Goal: Information Seeking & Learning: Check status

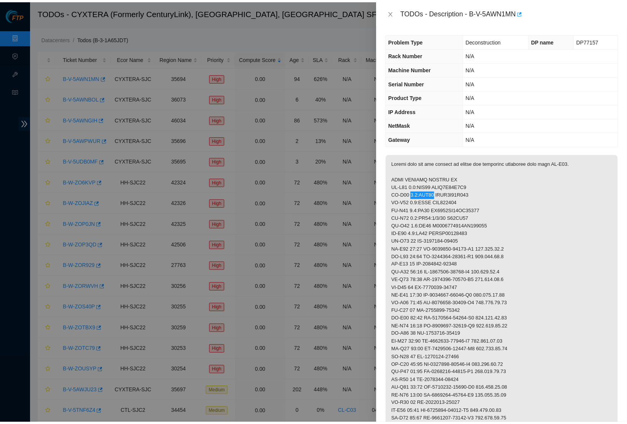
scroll to position [102, 0]
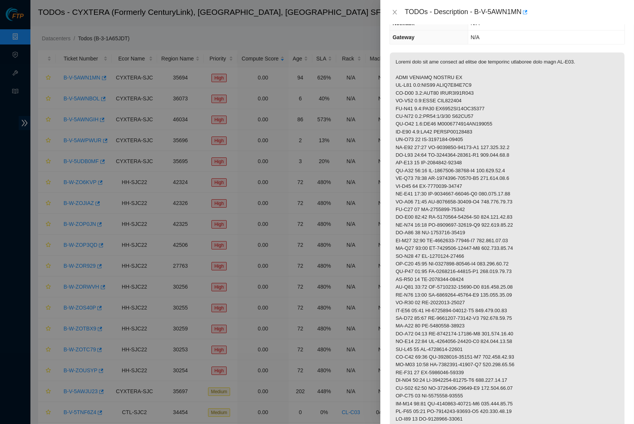
click at [446, 97] on p at bounding box center [507, 388] width 235 height 672
click at [396, 16] on button "Close" at bounding box center [394, 12] width 11 height 7
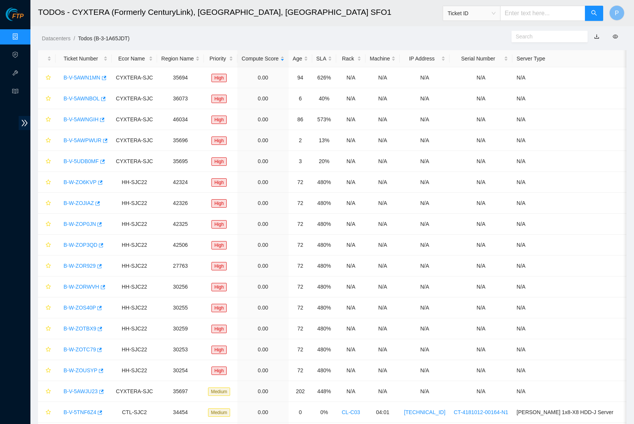
scroll to position [0, 0]
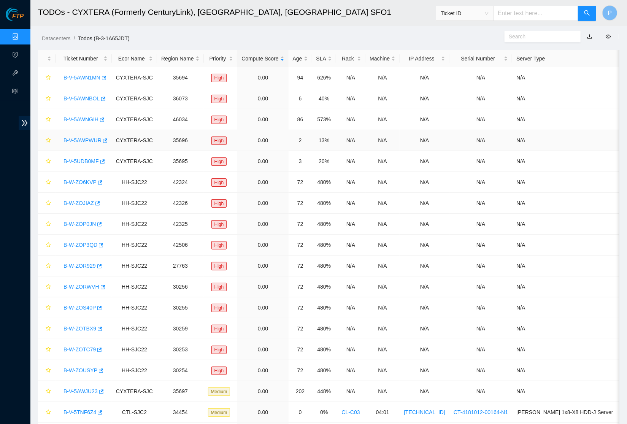
click at [93, 141] on link "B-V-5AWPWUR" at bounding box center [83, 140] width 38 height 6
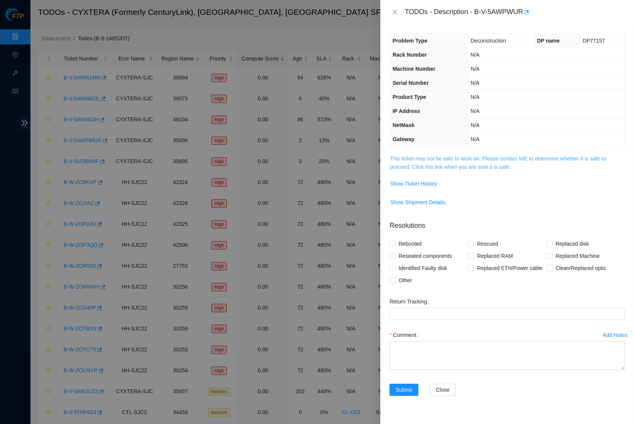
click at [451, 157] on link "This ticket may not be safe to work on. Please contact NIE to determine whether…" at bounding box center [498, 163] width 216 height 14
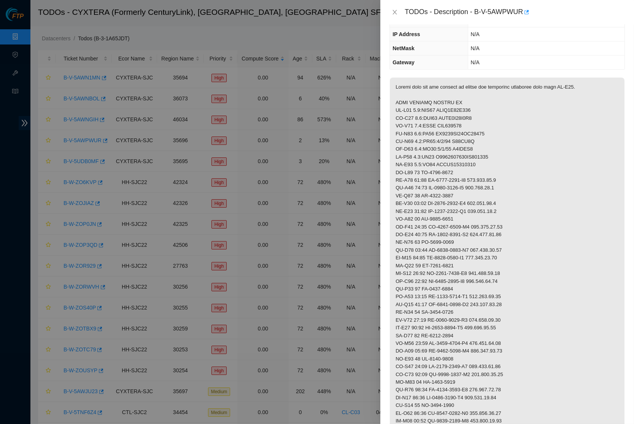
scroll to position [79, 0]
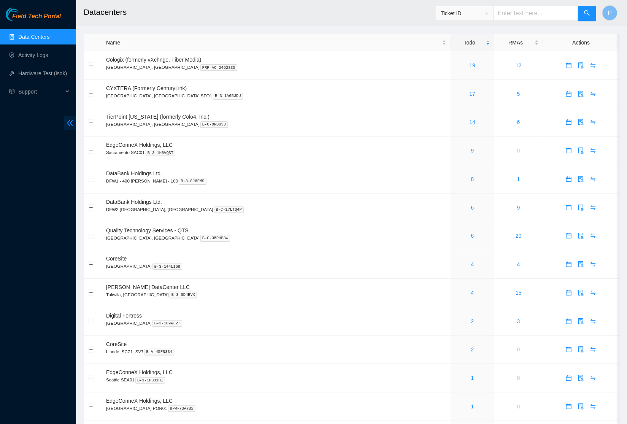
click at [72, 119] on icon "double-left" at bounding box center [70, 123] width 8 height 8
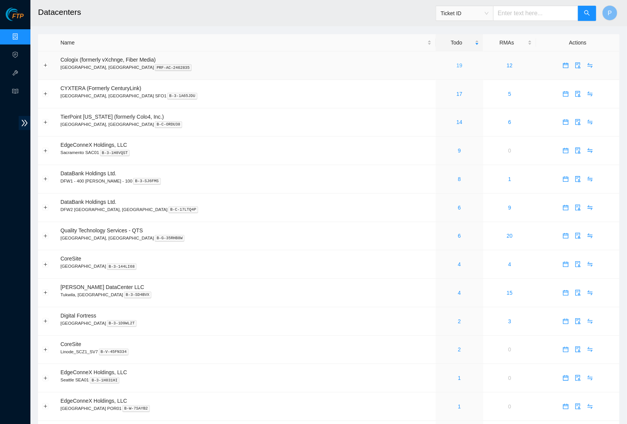
click at [456, 64] on link "19" at bounding box center [459, 65] width 6 height 6
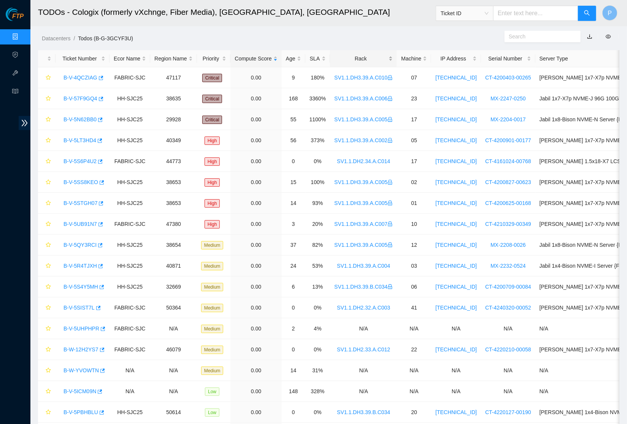
click at [369, 54] on div "Rack" at bounding box center [363, 58] width 59 height 8
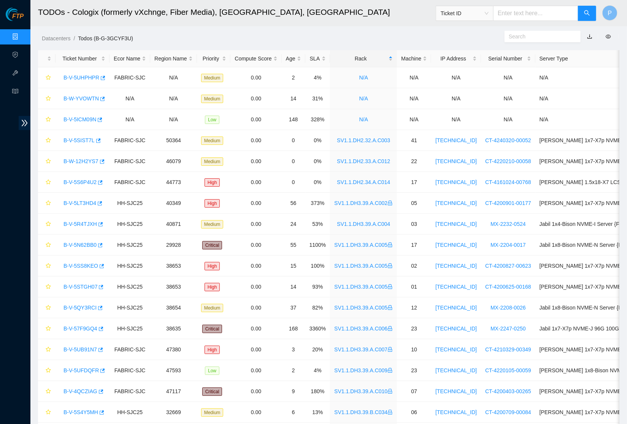
click at [590, 36] on link "button" at bounding box center [589, 36] width 5 height 6
click at [22, 34] on link "Data Centers" at bounding box center [37, 37] width 31 height 6
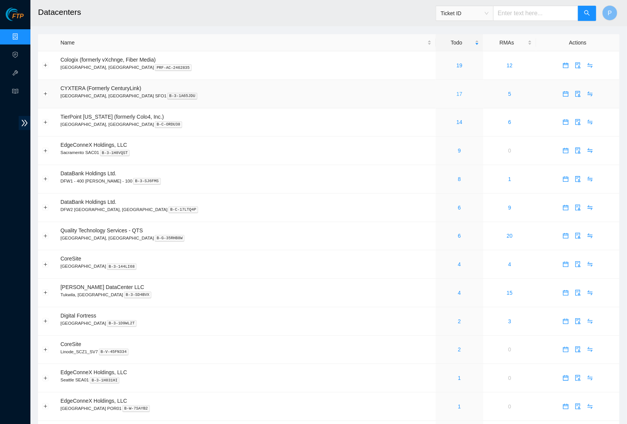
click at [456, 92] on link "17" at bounding box center [459, 94] width 6 height 6
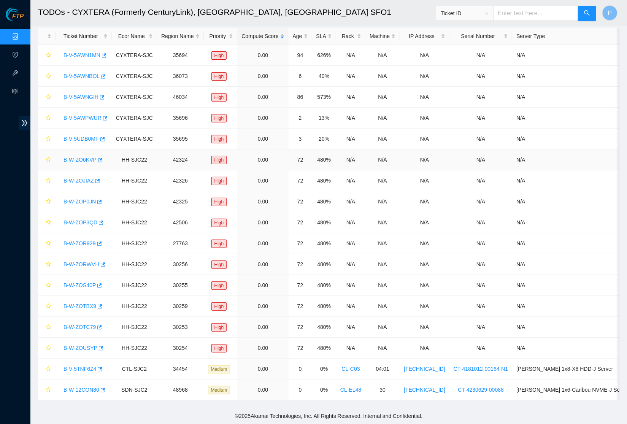
scroll to position [28, 0]
click at [22, 34] on link "Data Centers" at bounding box center [37, 37] width 31 height 6
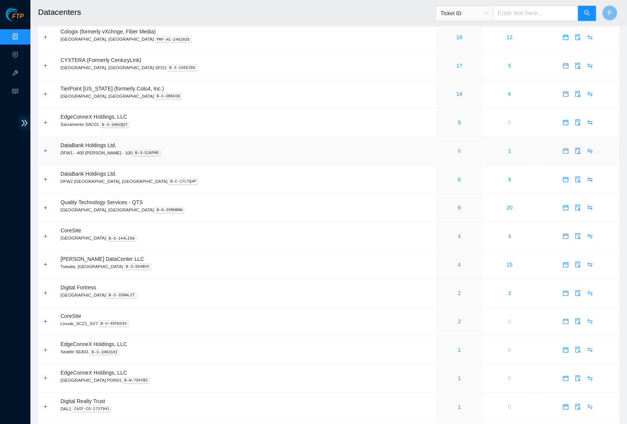
click at [458, 148] on link "8" at bounding box center [459, 151] width 3 height 6
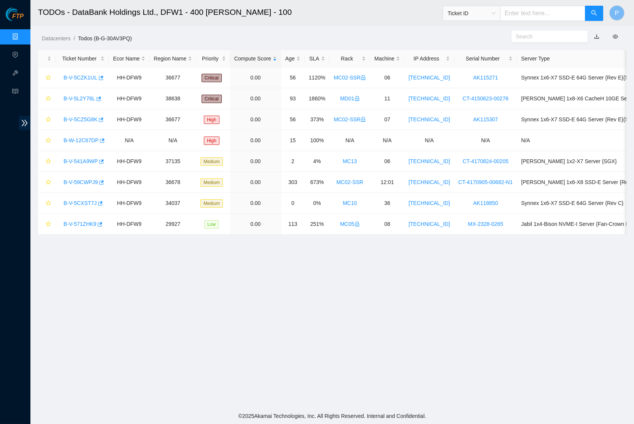
click at [597, 36] on button "button" at bounding box center [596, 36] width 17 height 12
click at [595, 36] on link "button" at bounding box center [596, 36] width 5 height 6
click at [22, 36] on link "Data Centers" at bounding box center [37, 37] width 31 height 6
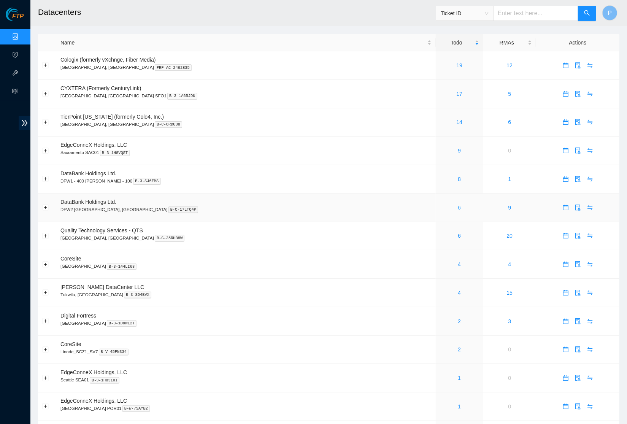
click at [458, 205] on link "6" at bounding box center [459, 208] width 3 height 6
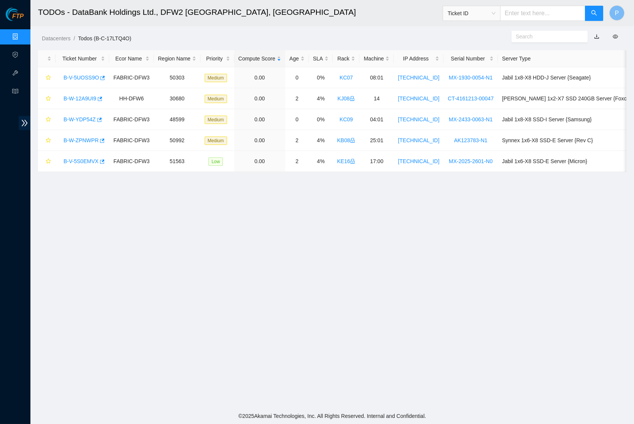
click at [595, 36] on link "button" at bounding box center [596, 36] width 5 height 6
click at [22, 37] on link "Data Centers" at bounding box center [37, 37] width 31 height 6
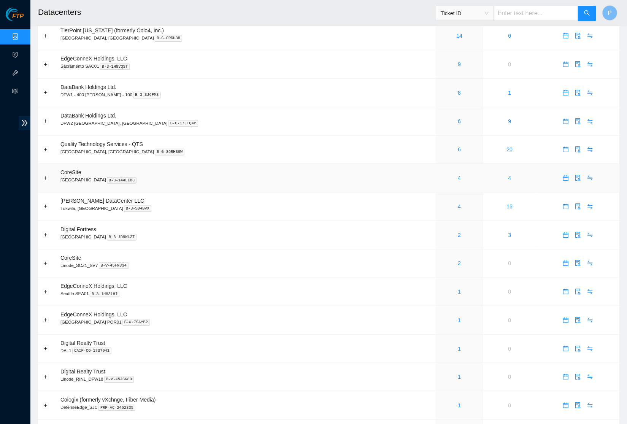
scroll to position [90, 0]
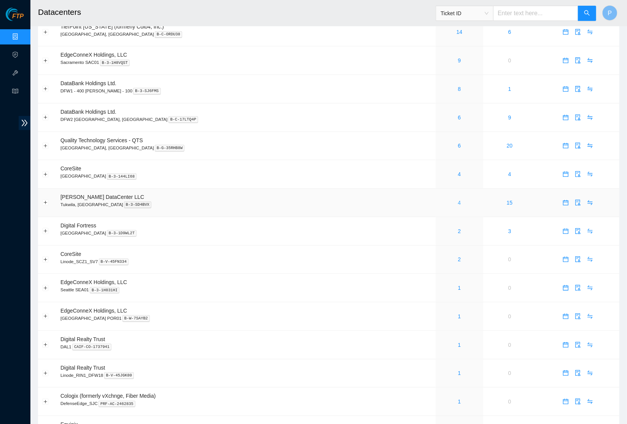
click at [458, 200] on link "4" at bounding box center [459, 203] width 3 height 6
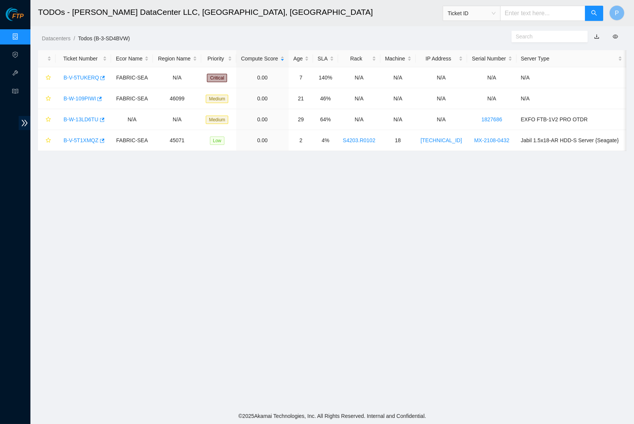
click at [596, 33] on link "button" at bounding box center [596, 36] width 5 height 6
click at [22, 34] on link "Data Centers" at bounding box center [37, 37] width 31 height 6
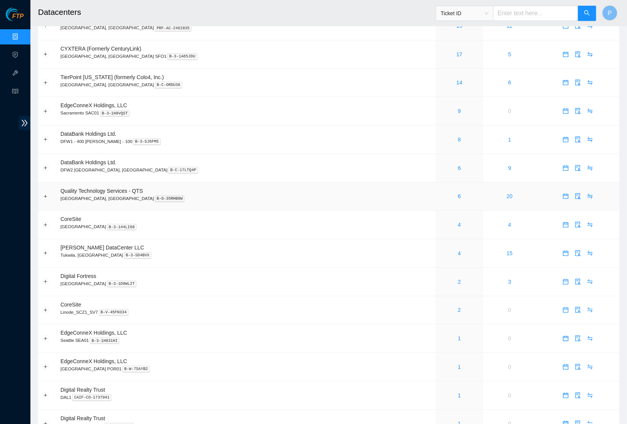
scroll to position [44, 0]
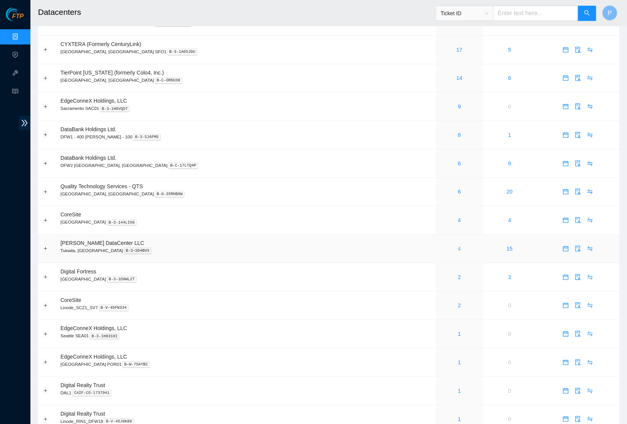
click at [458, 246] on link "4" at bounding box center [459, 249] width 3 height 6
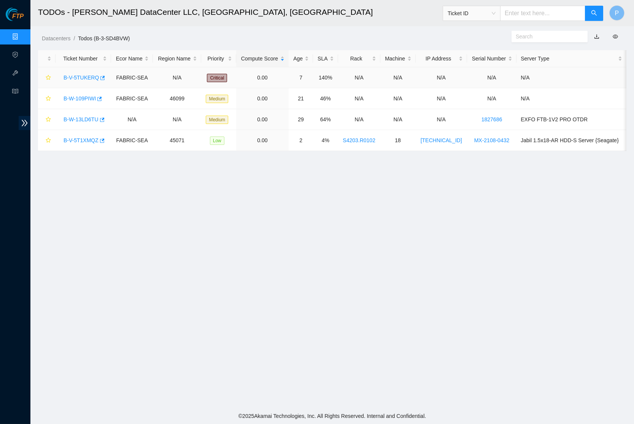
click at [78, 77] on link "B-V-5TUKERQ" at bounding box center [81, 78] width 35 height 6
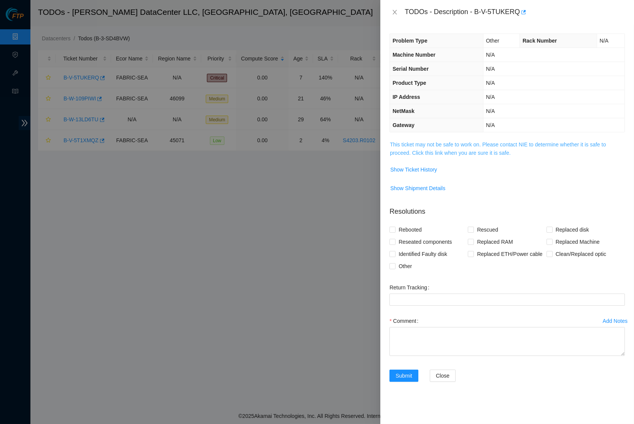
click at [448, 149] on link "This ticket may not be safe to work on. Please contact NIE to determine whether…" at bounding box center [498, 148] width 216 height 14
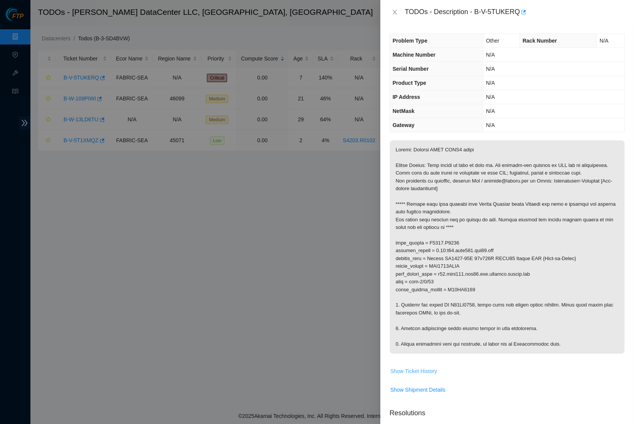
click at [424, 370] on span "Show Ticket History" at bounding box center [413, 371] width 47 height 8
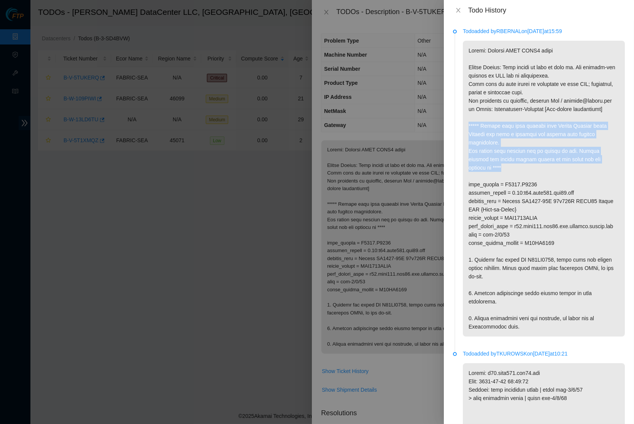
drag, startPoint x: 468, startPoint y: 128, endPoint x: 515, endPoint y: 173, distance: 64.8
click at [515, 173] on p at bounding box center [544, 189] width 162 height 296
click at [511, 148] on p at bounding box center [544, 189] width 162 height 296
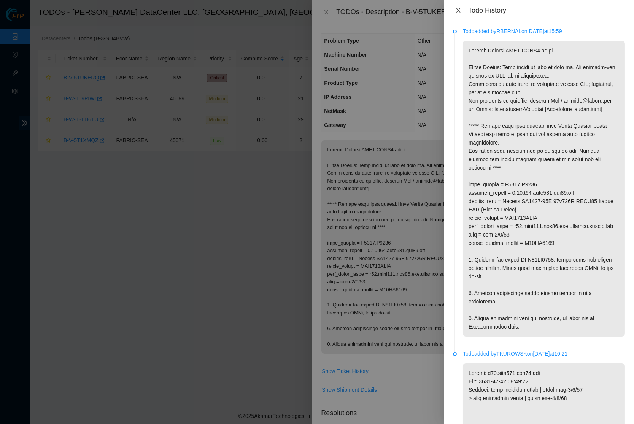
click at [455, 10] on icon "close" at bounding box center [458, 10] width 6 height 6
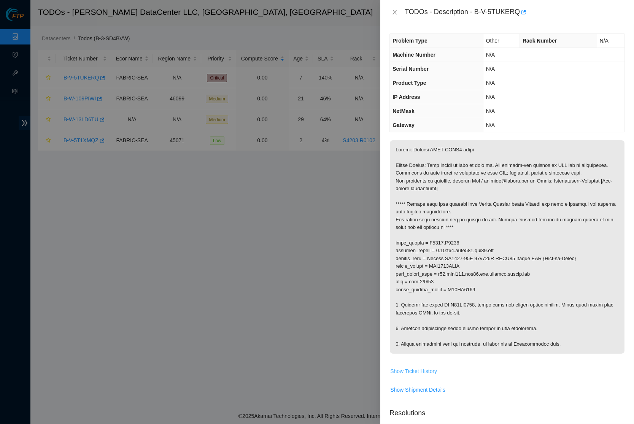
click at [422, 370] on span "Show Ticket History" at bounding box center [413, 371] width 47 height 8
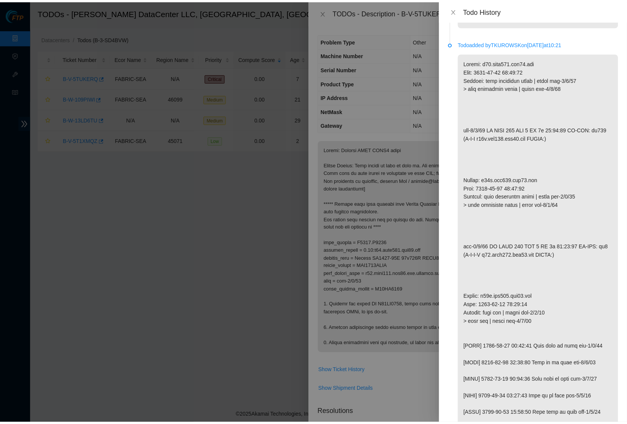
scroll to position [311, 0]
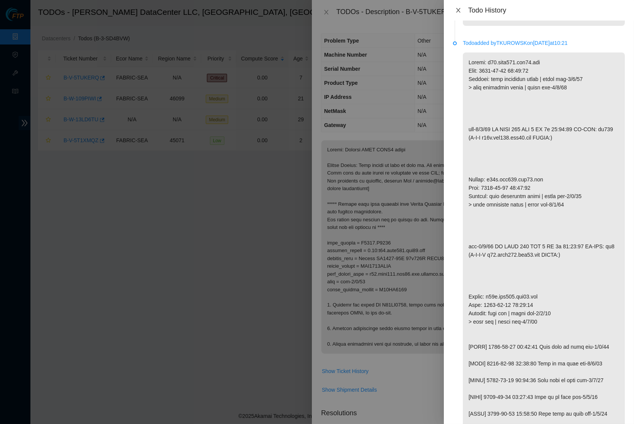
click at [457, 10] on icon "close" at bounding box center [458, 10] width 6 height 6
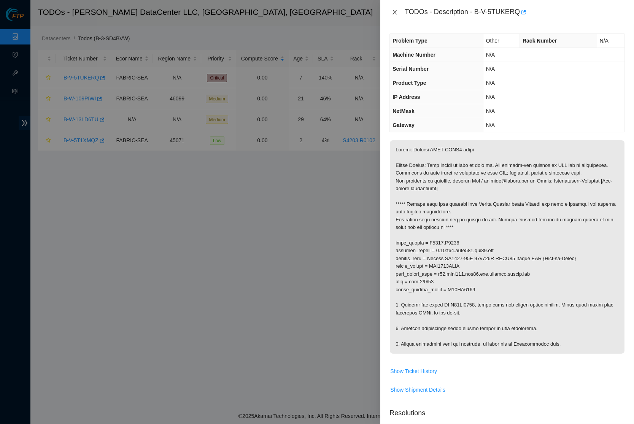
click at [394, 9] on icon "close" at bounding box center [395, 12] width 6 height 6
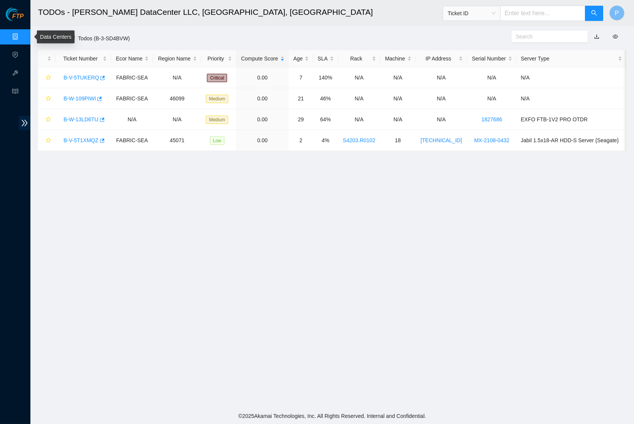
click at [22, 34] on link "Data Centers" at bounding box center [37, 37] width 31 height 6
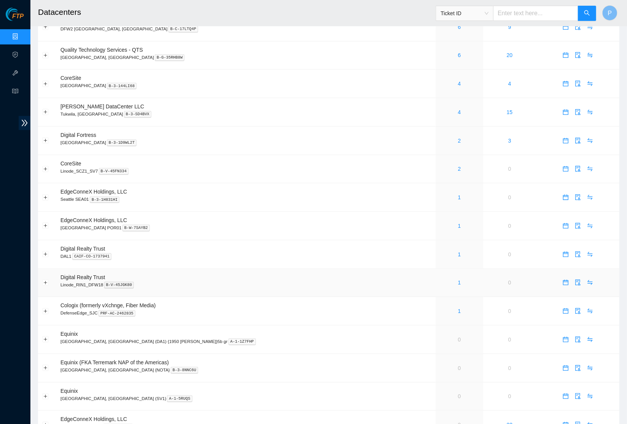
scroll to position [181, 0]
click at [458, 222] on link "1" at bounding box center [459, 225] width 3 height 6
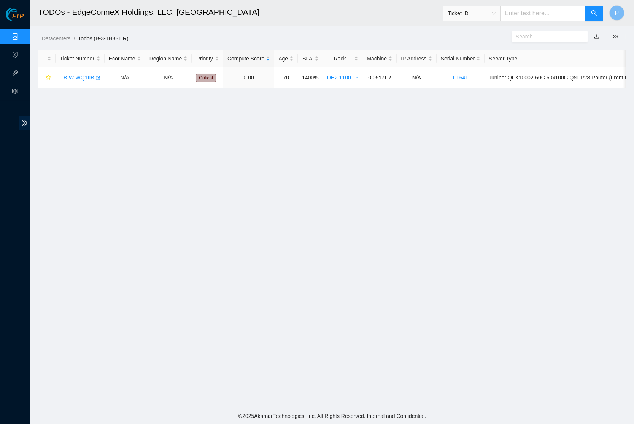
click at [597, 37] on link "button" at bounding box center [596, 36] width 5 height 6
click at [22, 34] on link "Data Centers" at bounding box center [37, 37] width 31 height 6
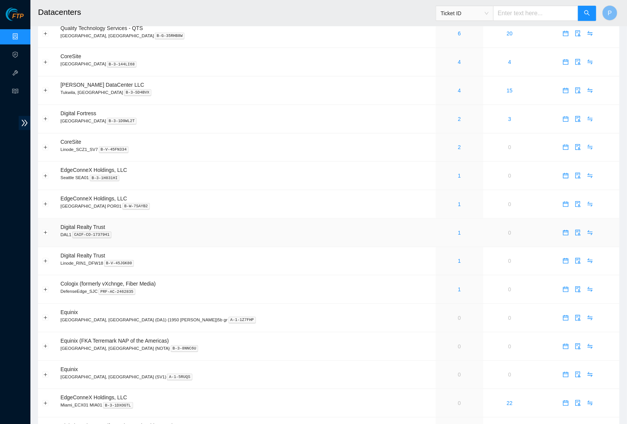
scroll to position [240, 0]
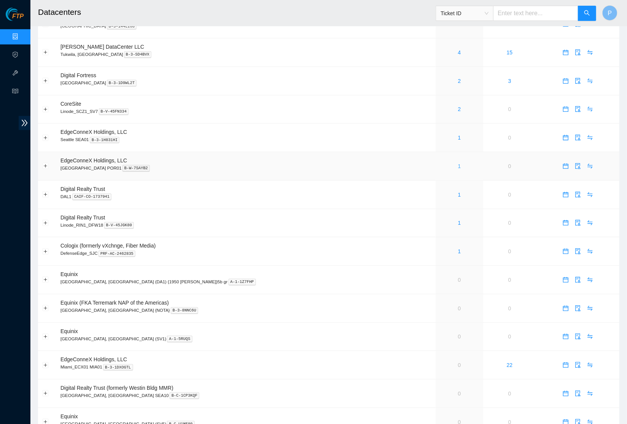
click at [458, 163] on link "1" at bounding box center [459, 166] width 3 height 6
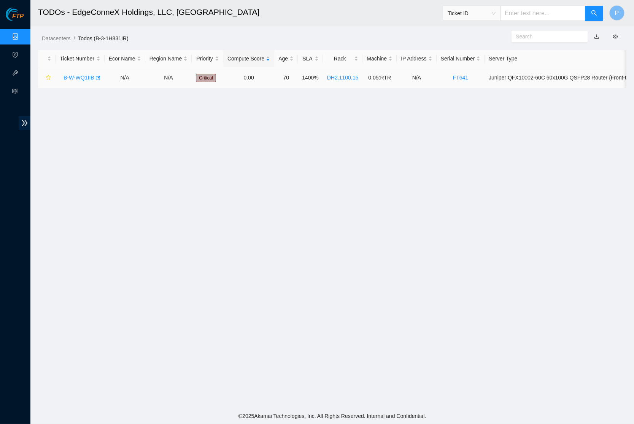
click at [82, 77] on link "B-W-WQ1IIB" at bounding box center [79, 78] width 31 height 6
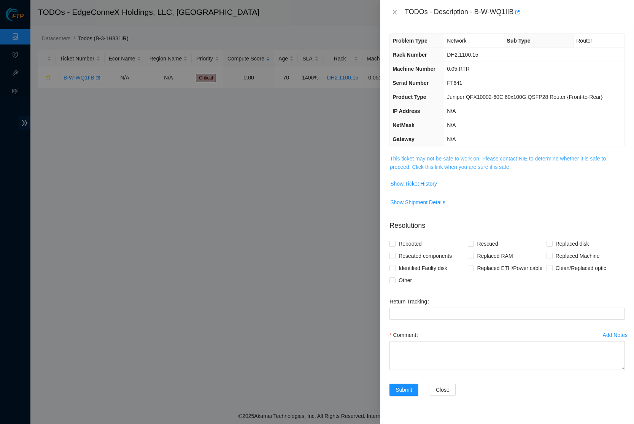
click at [451, 163] on link "This ticket may not be safe to work on. Please contact NIE to determine whether…" at bounding box center [498, 163] width 216 height 14
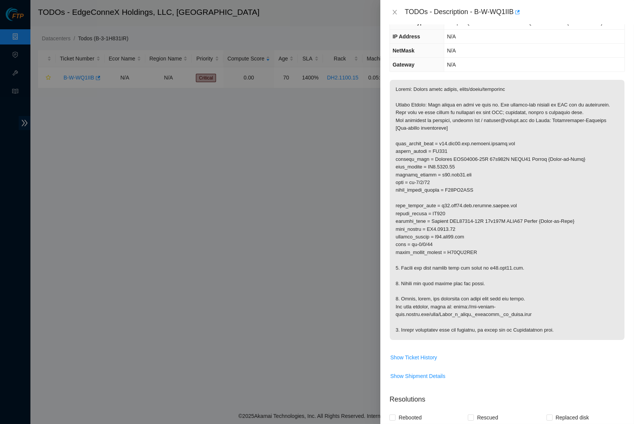
scroll to position [84, 0]
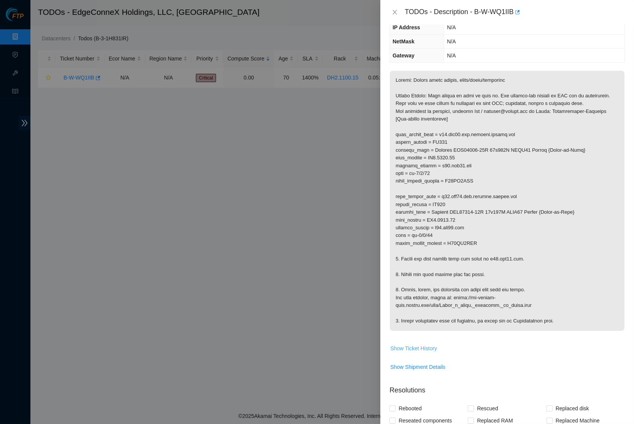
click at [406, 348] on span "Show Ticket History" at bounding box center [413, 348] width 47 height 8
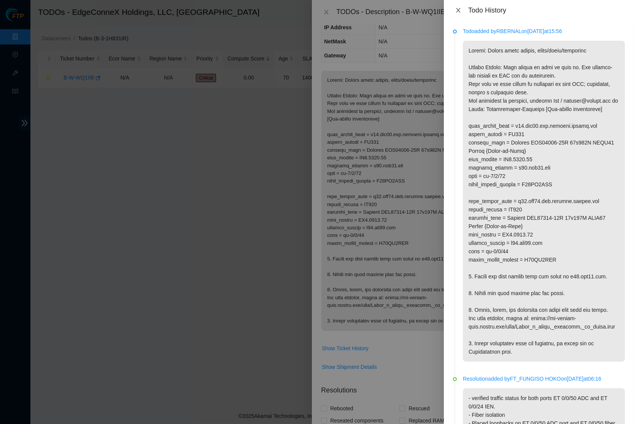
click at [459, 8] on icon "close" at bounding box center [458, 10] width 6 height 6
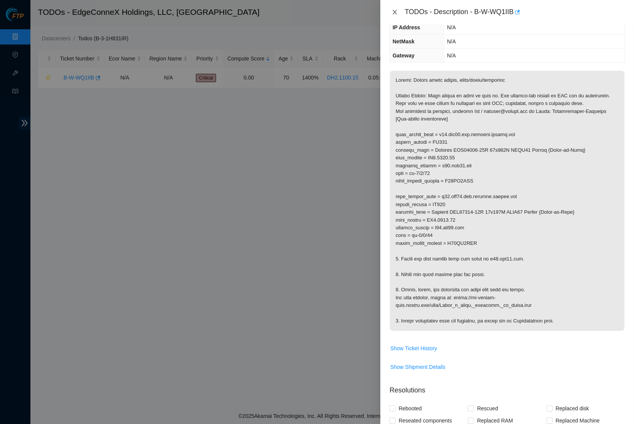
click at [392, 9] on icon "close" at bounding box center [395, 12] width 6 height 6
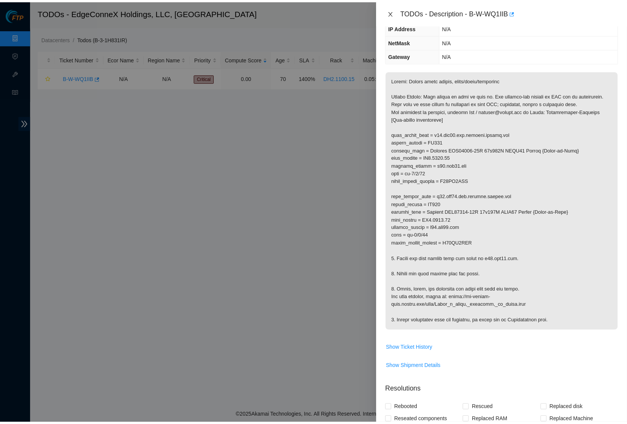
scroll to position [0, 0]
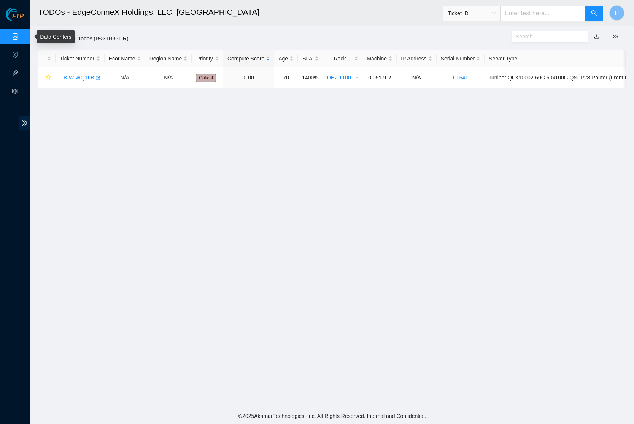
click at [22, 34] on link "Data Centers" at bounding box center [37, 37] width 31 height 6
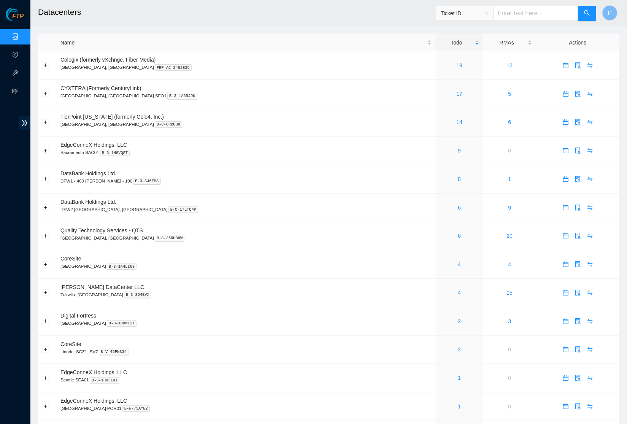
click at [514, 11] on input "text" at bounding box center [535, 13] width 85 height 15
paste input "B-V-5TUKERQ"
type input "B-V-5TUKERQ"
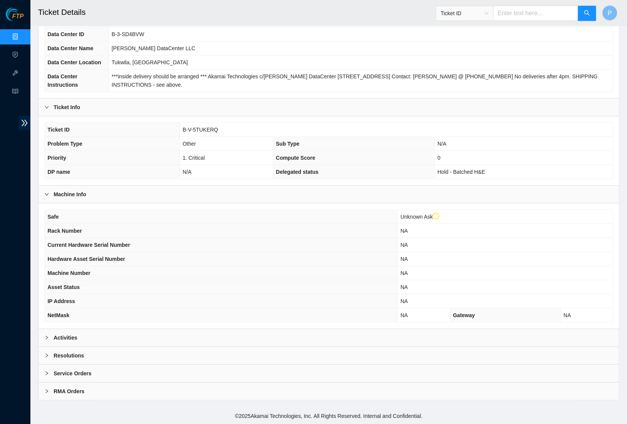
click at [276, 332] on div "Activities" at bounding box center [328, 337] width 581 height 17
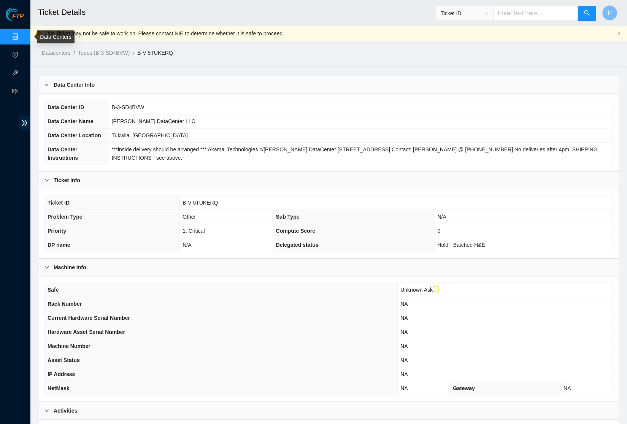
click at [22, 34] on link "Data Centers" at bounding box center [37, 37] width 31 height 6
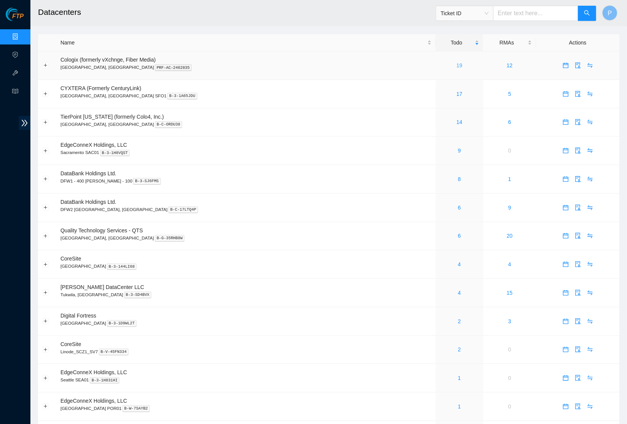
click at [456, 62] on link "19" at bounding box center [459, 65] width 6 height 6
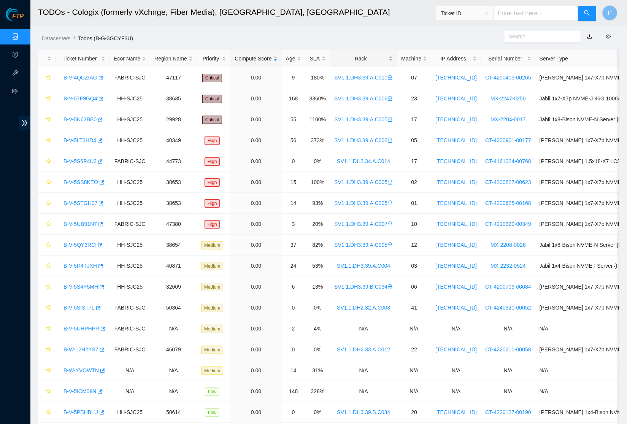
click at [374, 57] on div "Rack" at bounding box center [363, 58] width 59 height 8
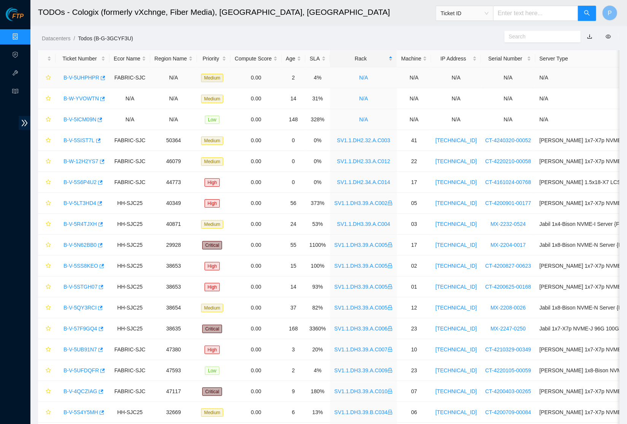
click at [83, 77] on link "B-V-5UHPHPR" at bounding box center [82, 78] width 36 height 6
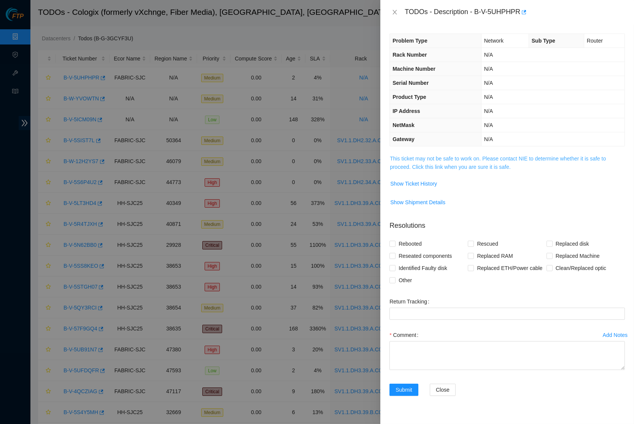
click at [461, 157] on link "This ticket may not be safe to work on. Please contact NIE to determine whether…" at bounding box center [498, 163] width 216 height 14
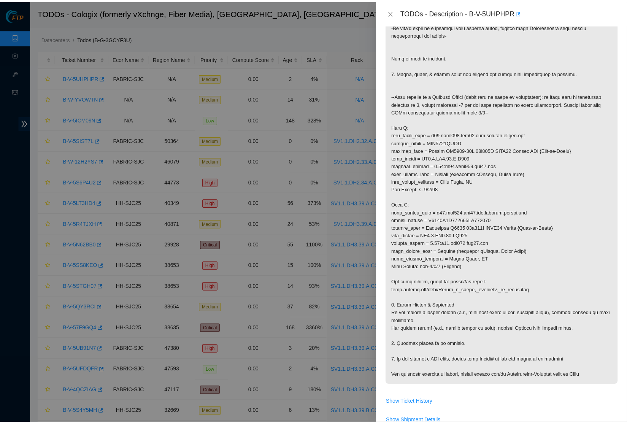
scroll to position [240, 0]
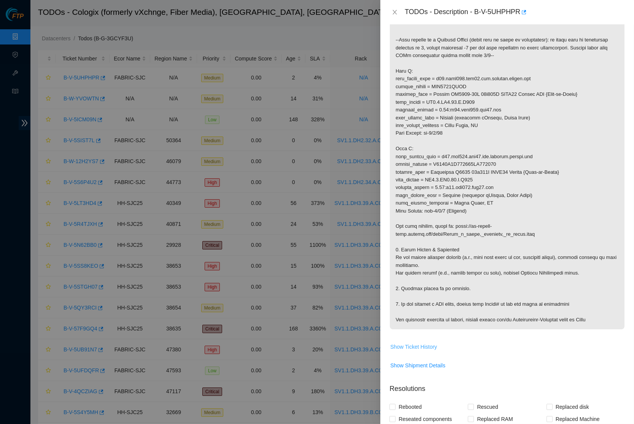
click at [435, 344] on span "Show Ticket History" at bounding box center [413, 347] width 47 height 8
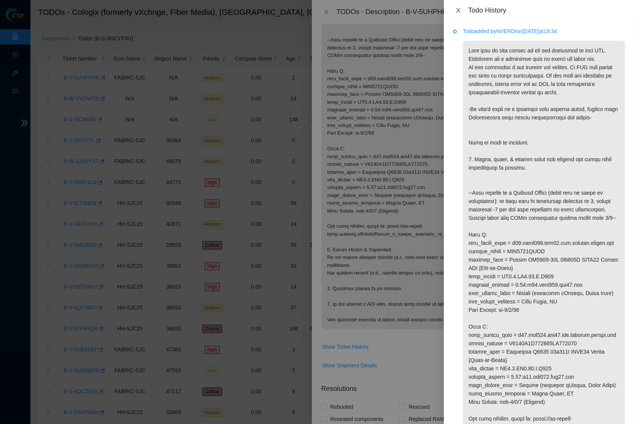
click at [458, 12] on icon "close" at bounding box center [458, 10] width 6 height 6
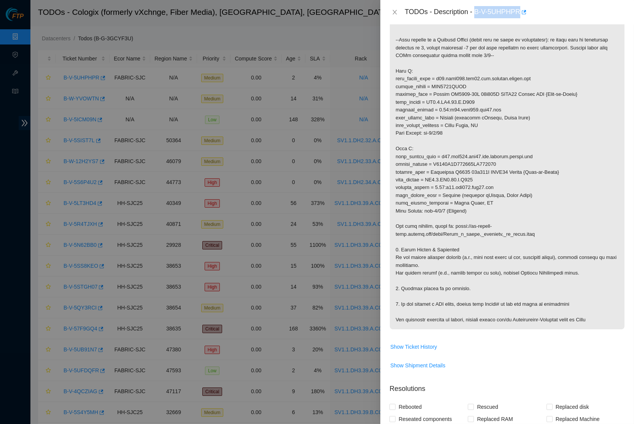
drag, startPoint x: 477, startPoint y: 10, endPoint x: 524, endPoint y: 10, distance: 46.4
click at [524, 10] on div "TODOs - Description - B-V-5UHPHPR" at bounding box center [515, 12] width 220 height 12
copy div "B-V-5UHPHPR"
drag, startPoint x: 524, startPoint y: 10, endPoint x: 425, endPoint y: 37, distance: 101.9
click at [472, 66] on div "TODOs - Description - B-V-5UHPHPR Problem Type Network Sub Type Router Rack Num…" at bounding box center [507, 212] width 254 height 424
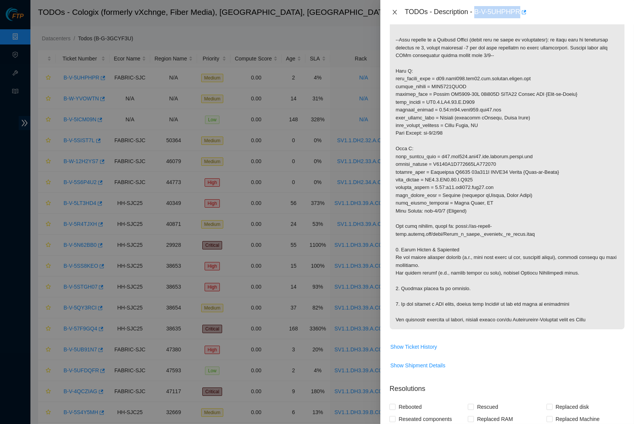
click at [392, 11] on icon "close" at bounding box center [395, 12] width 6 height 6
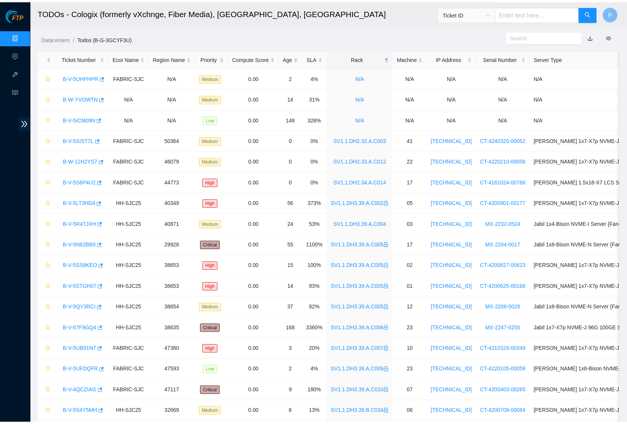
scroll to position [0, 0]
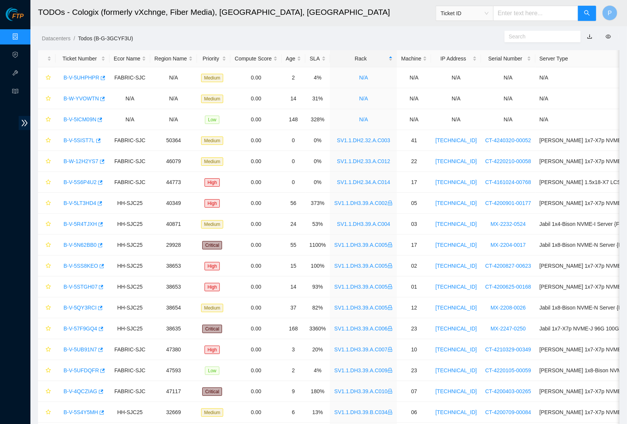
click at [587, 35] on link "button" at bounding box center [589, 36] width 5 height 6
click at [22, 36] on link "Data Centers" at bounding box center [37, 37] width 31 height 6
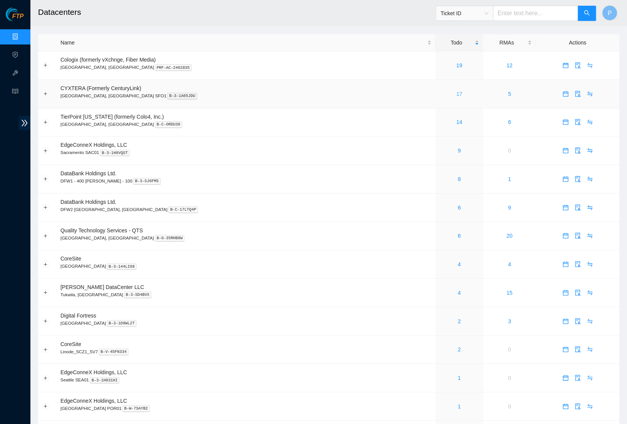
click at [456, 94] on link "17" at bounding box center [459, 94] width 6 height 6
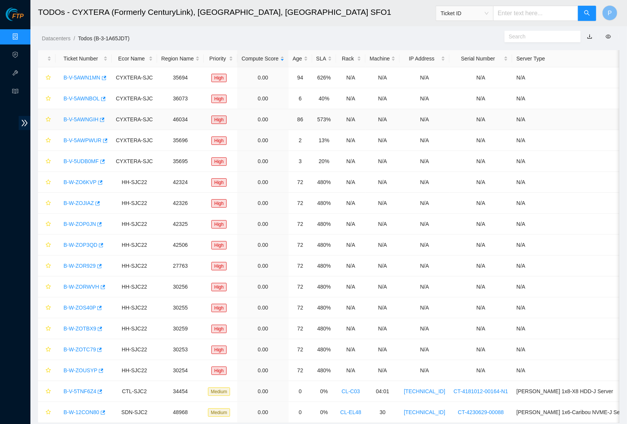
click at [90, 118] on link "B-V-5AWNGIH" at bounding box center [81, 119] width 35 height 6
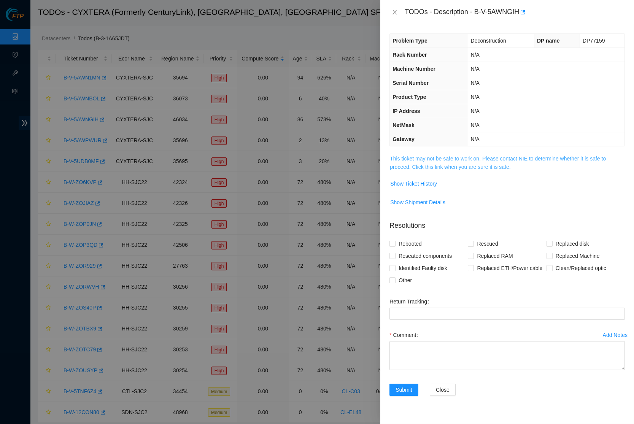
click at [460, 157] on link "This ticket may not be safe to work on. Please contact NIE to determine whether…" at bounding box center [498, 163] width 216 height 14
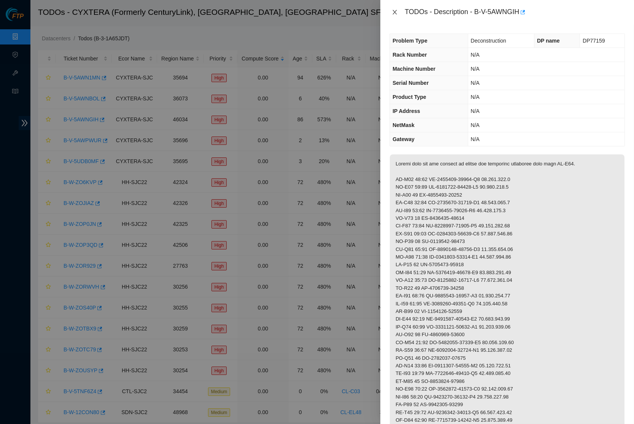
click at [395, 11] on icon "close" at bounding box center [395, 12] width 4 height 5
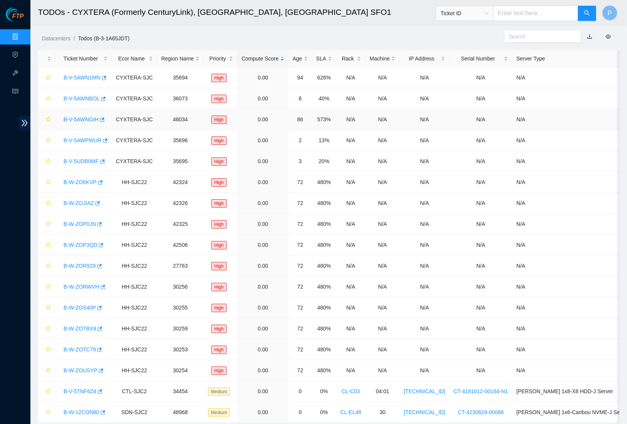
click at [87, 120] on link "B-V-5AWNGIH" at bounding box center [81, 119] width 35 height 6
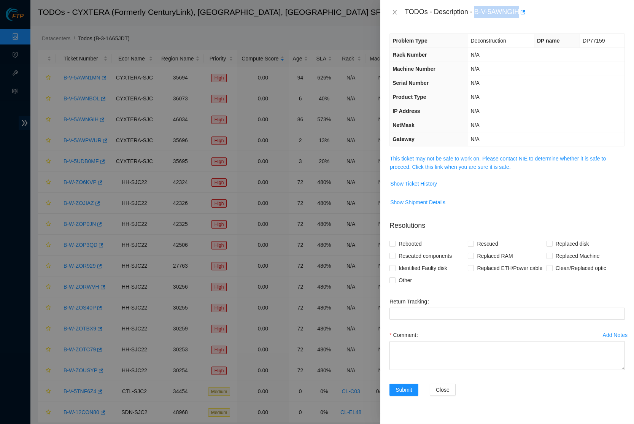
drag, startPoint x: 478, startPoint y: 9, endPoint x: 523, endPoint y: 8, distance: 44.5
click at [523, 8] on div "TODOs - Description - B-V-5AWNGIH" at bounding box center [515, 12] width 220 height 12
copy div "B-V-5AWNGIH"
click at [460, 163] on link "This ticket may not be safe to work on. Please contact NIE to determine whether…" at bounding box center [498, 163] width 216 height 14
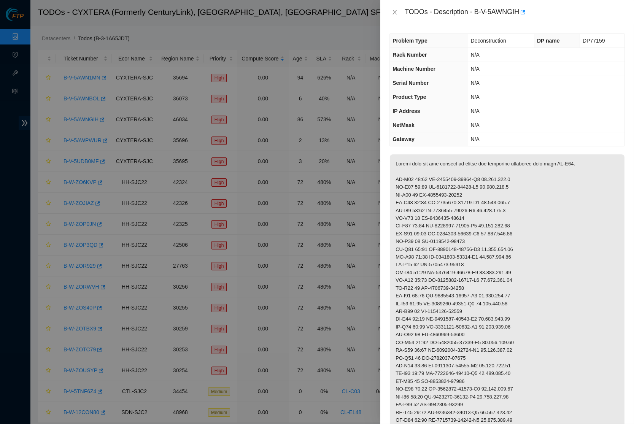
click at [468, 118] on td "N/A" at bounding box center [546, 125] width 157 height 14
click at [394, 9] on icon "close" at bounding box center [395, 12] width 6 height 6
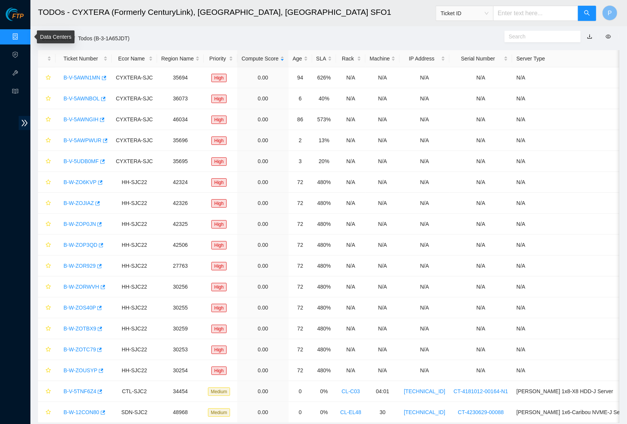
click at [22, 36] on link "Data Centers" at bounding box center [37, 37] width 31 height 6
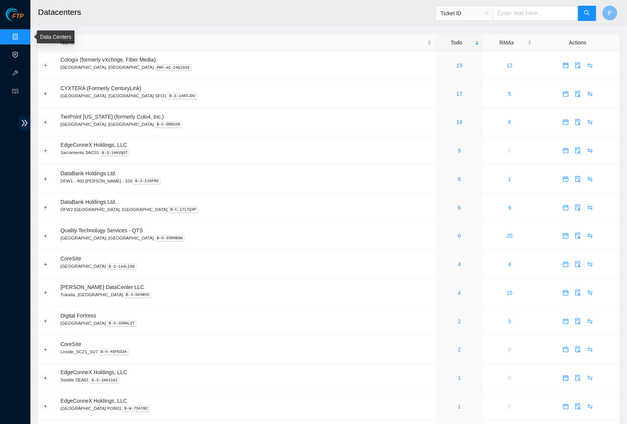
click at [22, 58] on link "Activity Logs" at bounding box center [37, 55] width 30 height 6
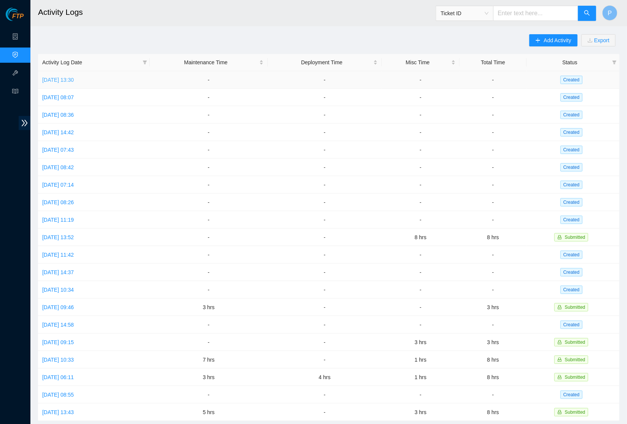
click at [74, 77] on link "[DATE] 13:30" at bounding box center [58, 80] width 32 height 6
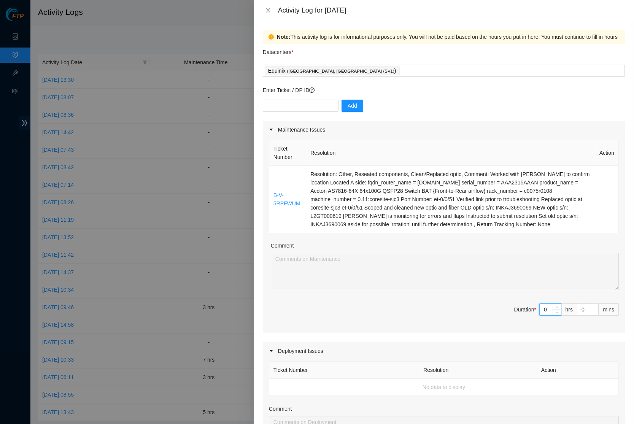
click at [540, 311] on input "0" at bounding box center [550, 309] width 21 height 11
type input "5"
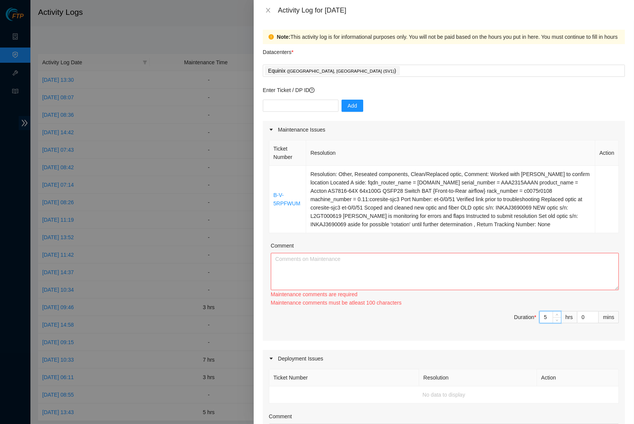
type input "5"
click at [473, 270] on textarea "Comment" at bounding box center [445, 271] width 348 height 37
drag, startPoint x: 445, startPoint y: 227, endPoint x: 270, endPoint y: 194, distance: 178.0
click at [270, 194] on tr "B-V-5RPFWUM Resolution: Other, Reseated components, Clean/Replaced optic, Comme…" at bounding box center [443, 199] width 349 height 67
copy tr "B-V-5RPFWUM Resolution: Other, Reseated components, Clean/Replaced optic, Comme…"
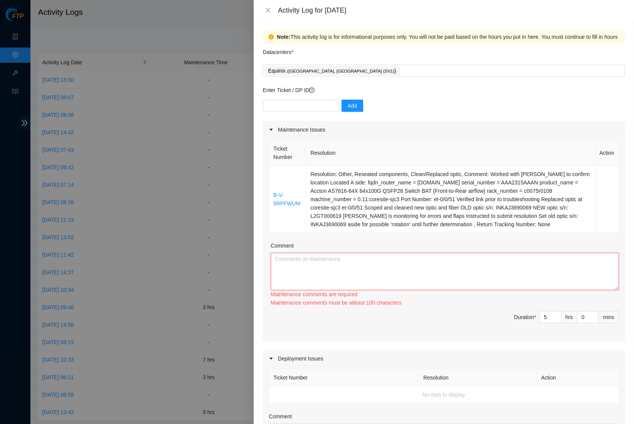
click at [307, 272] on textarea "Comment" at bounding box center [445, 271] width 348 height 37
paste textarea "B-V-5RPFWUM Resolution: Other, Reseated components, Clean/Replaced optic, Comme…"
type textarea "B-V-5RPFWUM Resolution: Other, Reseated components, Clean/Replaced optic, Comme…"
click at [266, 12] on span "close" at bounding box center [268, 10] width 6 height 6
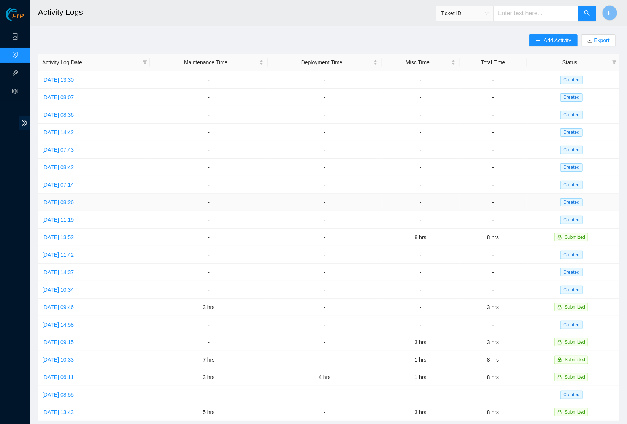
click at [179, 194] on td "-" at bounding box center [209, 202] width 118 height 17
click at [22, 34] on link "Data Centers" at bounding box center [37, 37] width 31 height 6
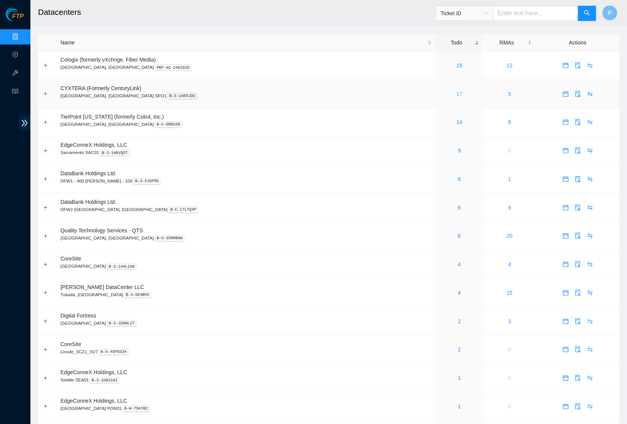
click at [456, 91] on link "17" at bounding box center [459, 94] width 6 height 6
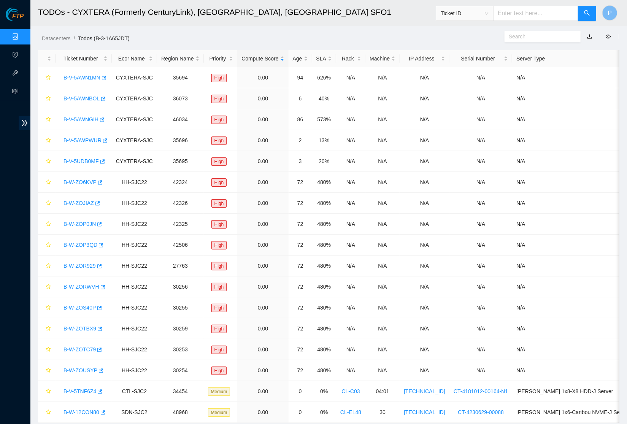
click at [510, 11] on input "text" at bounding box center [535, 13] width 85 height 15
paste input "B-V-5AWJU23"
type input "B-V-5AWJU23"
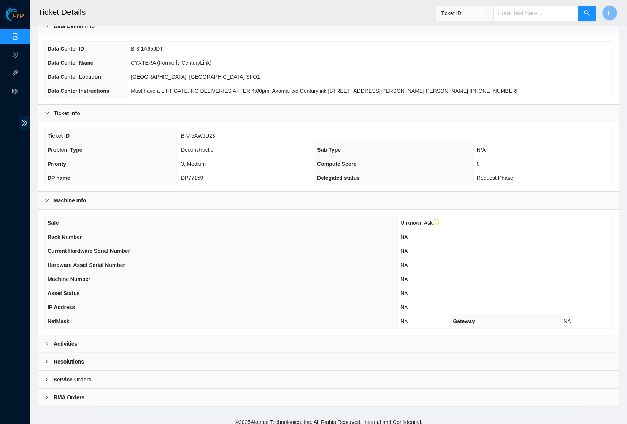
scroll to position [58, 0]
click at [110, 336] on div "Activities" at bounding box center [328, 344] width 581 height 17
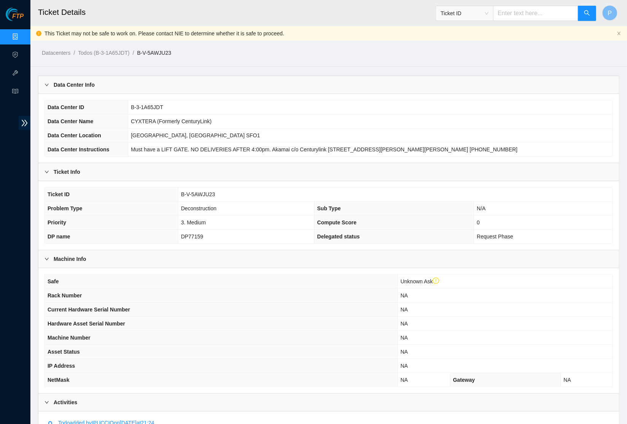
scroll to position [0, 0]
click at [22, 34] on link "Data Centers" at bounding box center [37, 37] width 31 height 6
